Goal: Find specific page/section: Find specific page/section

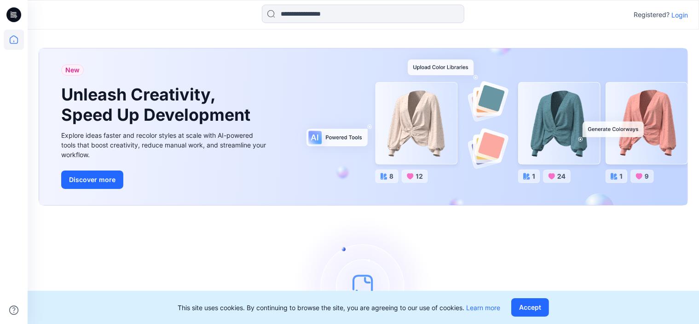
click at [677, 16] on p "Login" at bounding box center [679, 15] width 17 height 10
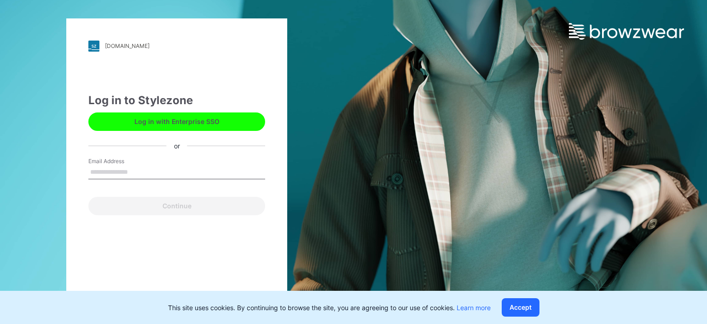
click at [149, 174] on input "Email Address" at bounding box center [176, 172] width 177 height 14
type input "**********"
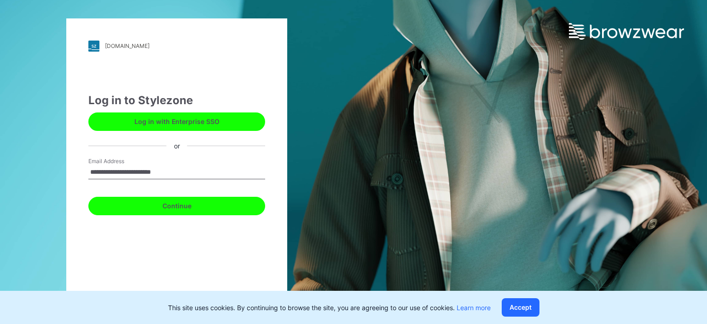
click at [168, 214] on button "Continue" at bounding box center [176, 206] width 177 height 18
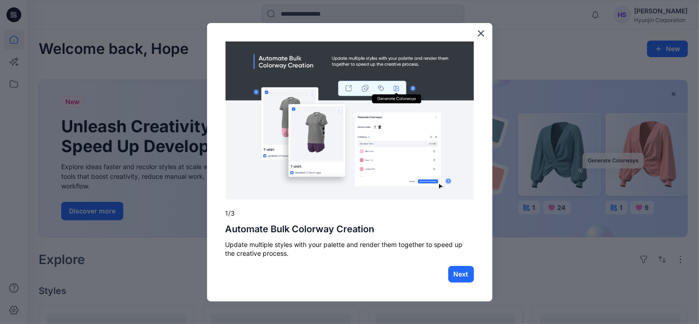
click at [486, 31] on div "× 1/3 Automate Bulk Colorway Creation Update multiple styles with your palette …" at bounding box center [349, 162] width 285 height 278
click at [480, 35] on button "×" at bounding box center [481, 33] width 9 height 15
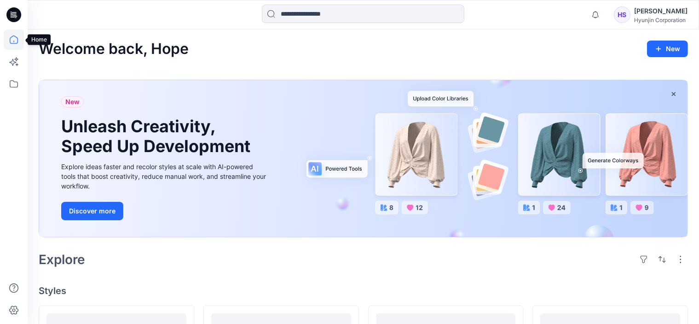
click at [13, 37] on icon at bounding box center [14, 39] width 20 height 20
click at [15, 41] on icon at bounding box center [14, 39] width 20 height 20
click at [18, 83] on icon at bounding box center [14, 84] width 20 height 20
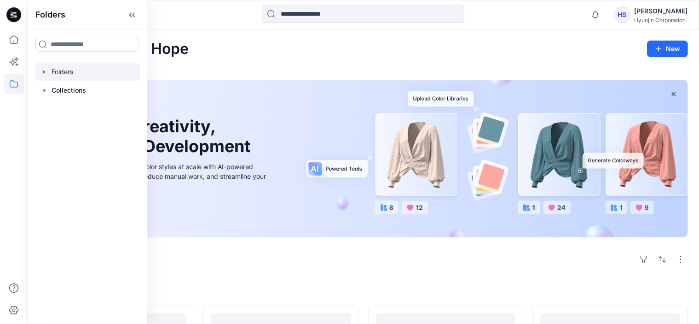
click at [76, 73] on div at bounding box center [87, 72] width 105 height 18
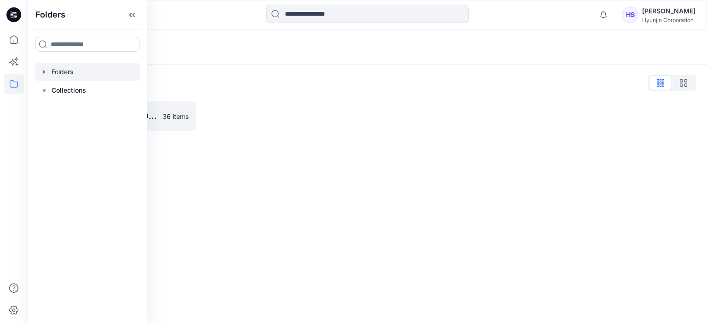
click at [260, 143] on div "Folders Folders List FLY MX (CUSTOM RIDER) 36 items" at bounding box center [367, 176] width 679 height 294
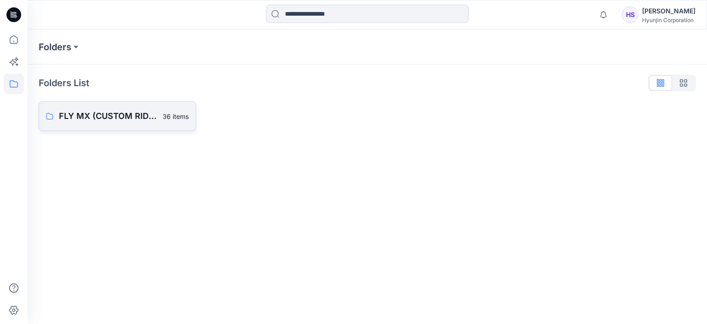
click at [132, 114] on p "FLY MX (CUSTOM RIDER)" at bounding box center [108, 116] width 98 height 13
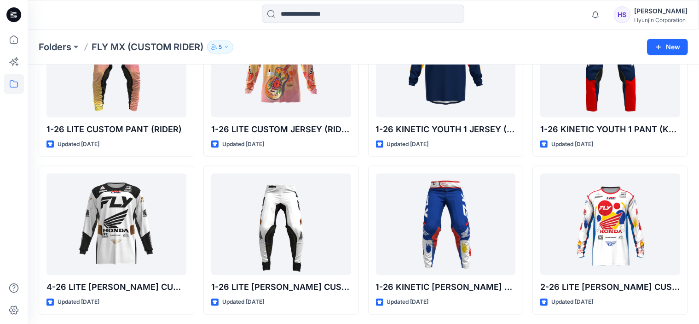
scroll to position [1127, 0]
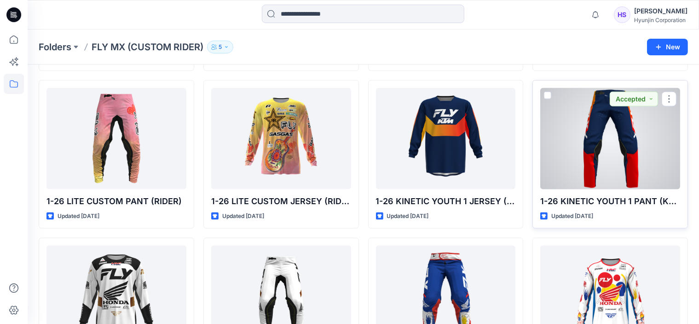
click at [588, 129] on div at bounding box center [610, 138] width 140 height 101
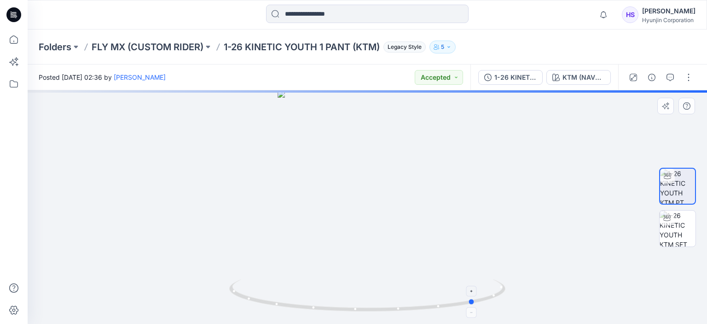
drag, startPoint x: 318, startPoint y: 280, endPoint x: 426, endPoint y: 284, distance: 108.2
click at [426, 284] on icon at bounding box center [368, 296] width 278 height 35
drag, startPoint x: 330, startPoint y: 228, endPoint x: 532, endPoint y: 228, distance: 203.0
click at [532, 228] on div at bounding box center [367, 206] width 679 height 233
click at [665, 229] on img at bounding box center [678, 228] width 36 height 36
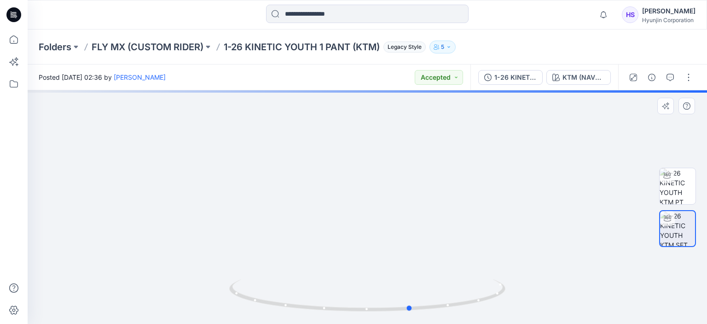
drag, startPoint x: 350, startPoint y: 173, endPoint x: 394, endPoint y: 174, distance: 43.7
click at [394, 174] on div at bounding box center [367, 206] width 679 height 233
drag, startPoint x: 339, startPoint y: 191, endPoint x: 417, endPoint y: 192, distance: 78.3
click at [417, 192] on div at bounding box center [367, 206] width 679 height 233
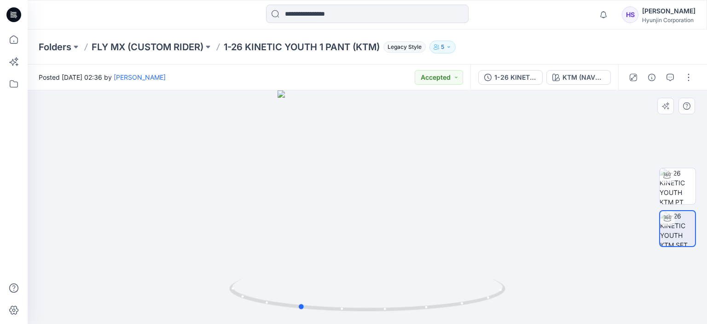
drag, startPoint x: 344, startPoint y: 212, endPoint x: 706, endPoint y: 191, distance: 362.8
click at [699, 191] on div "KTM (NAVY/ORANGE) Loading... Material Properties Loading..." at bounding box center [367, 206] width 679 height 233
